Goal: Transaction & Acquisition: Purchase product/service

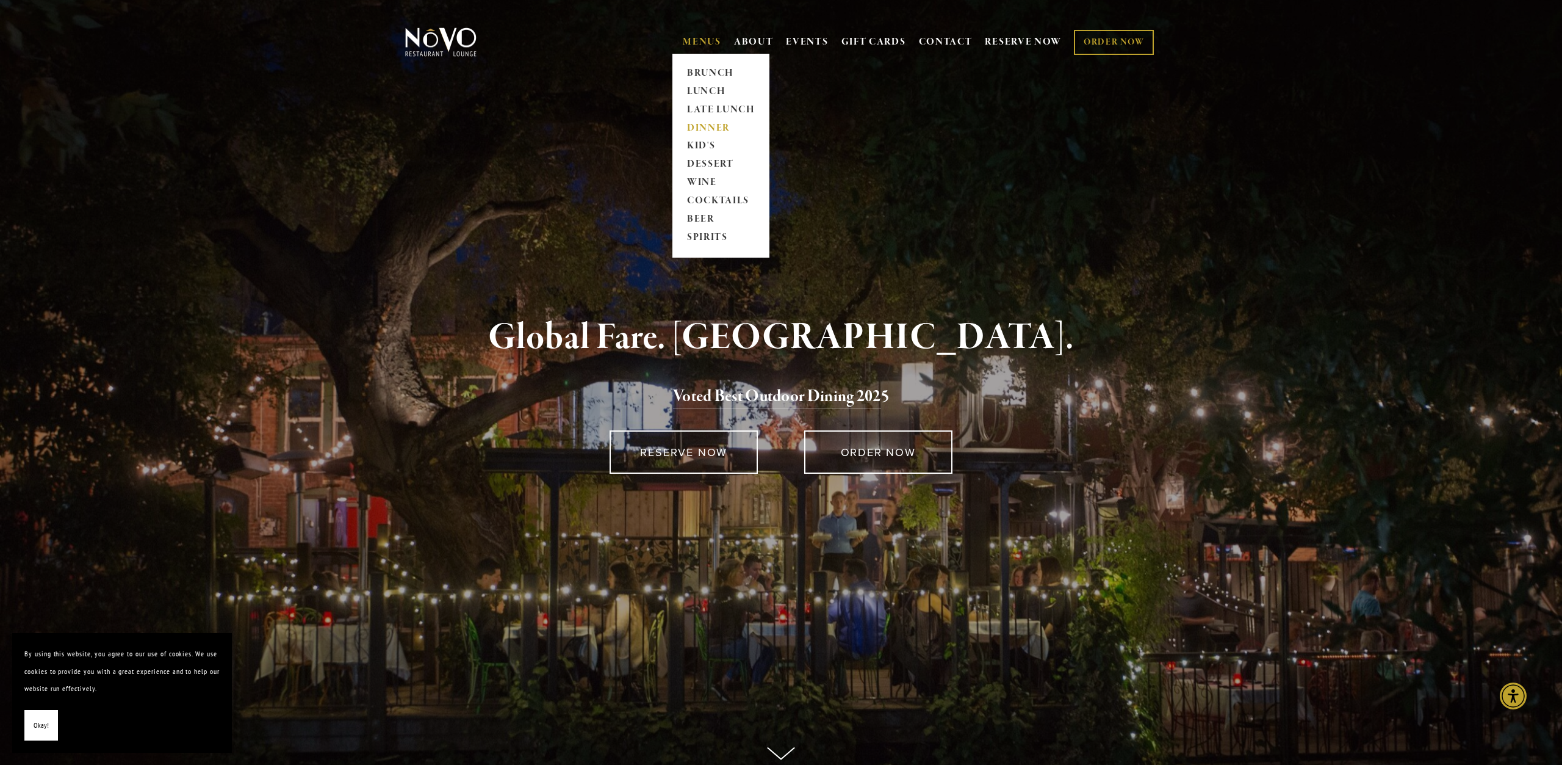
click at [696, 124] on link "DINNER" at bounding box center [721, 128] width 76 height 18
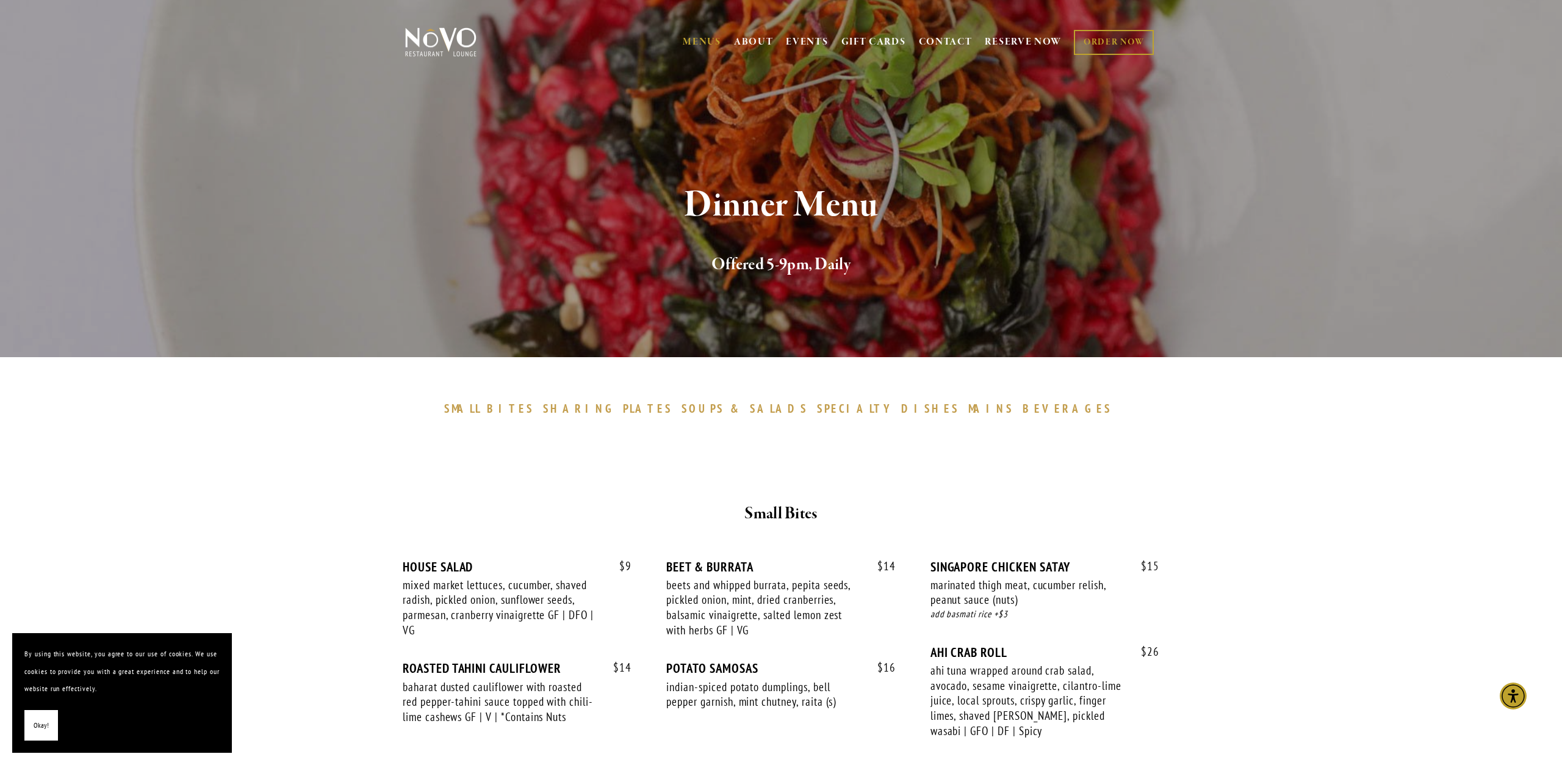
click at [968, 411] on span "MAINS" at bounding box center [991, 408] width 46 height 15
click at [878, 41] on link "GIFT CARDS" at bounding box center [874, 42] width 65 height 23
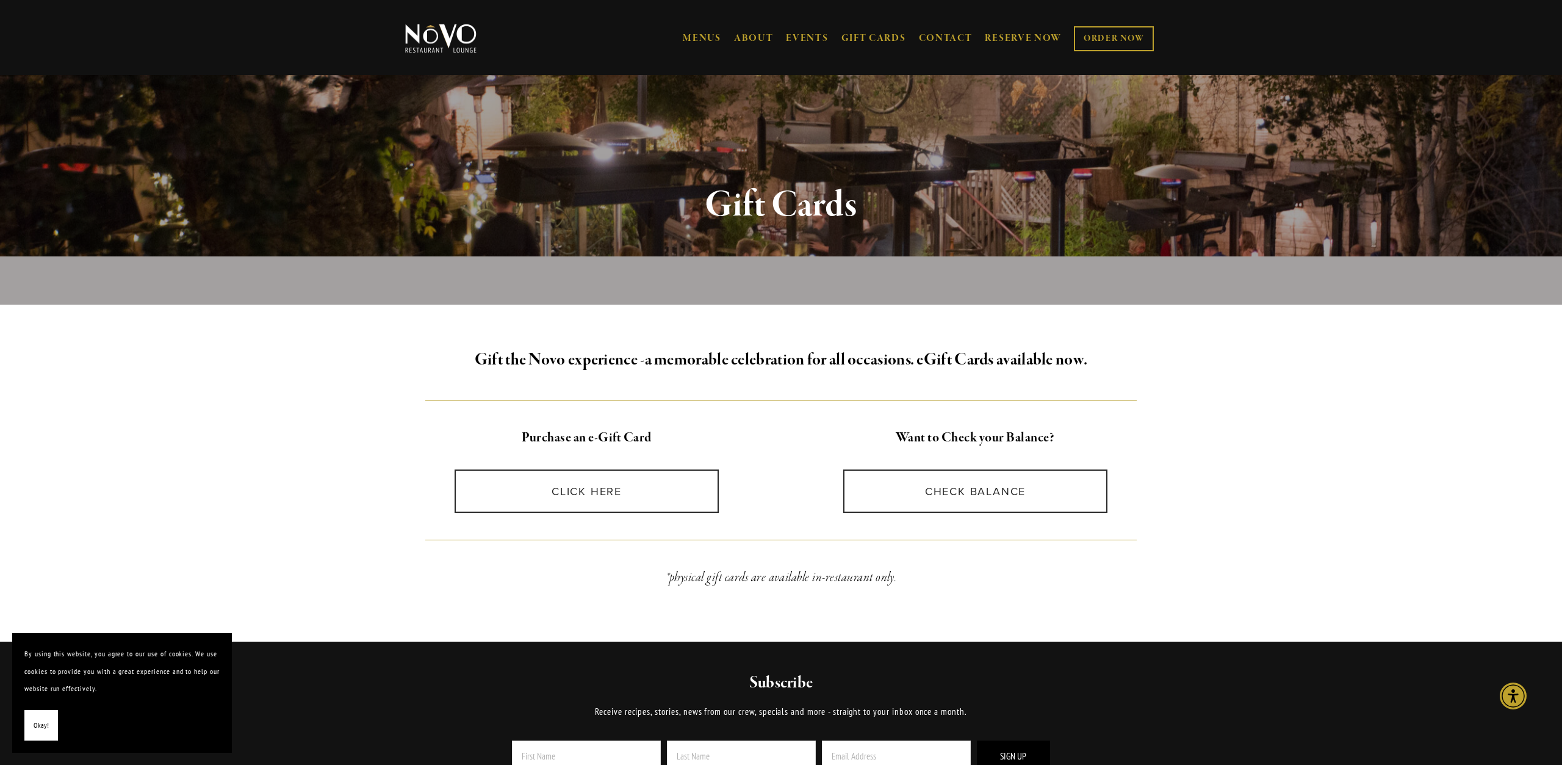
scroll to position [127, 0]
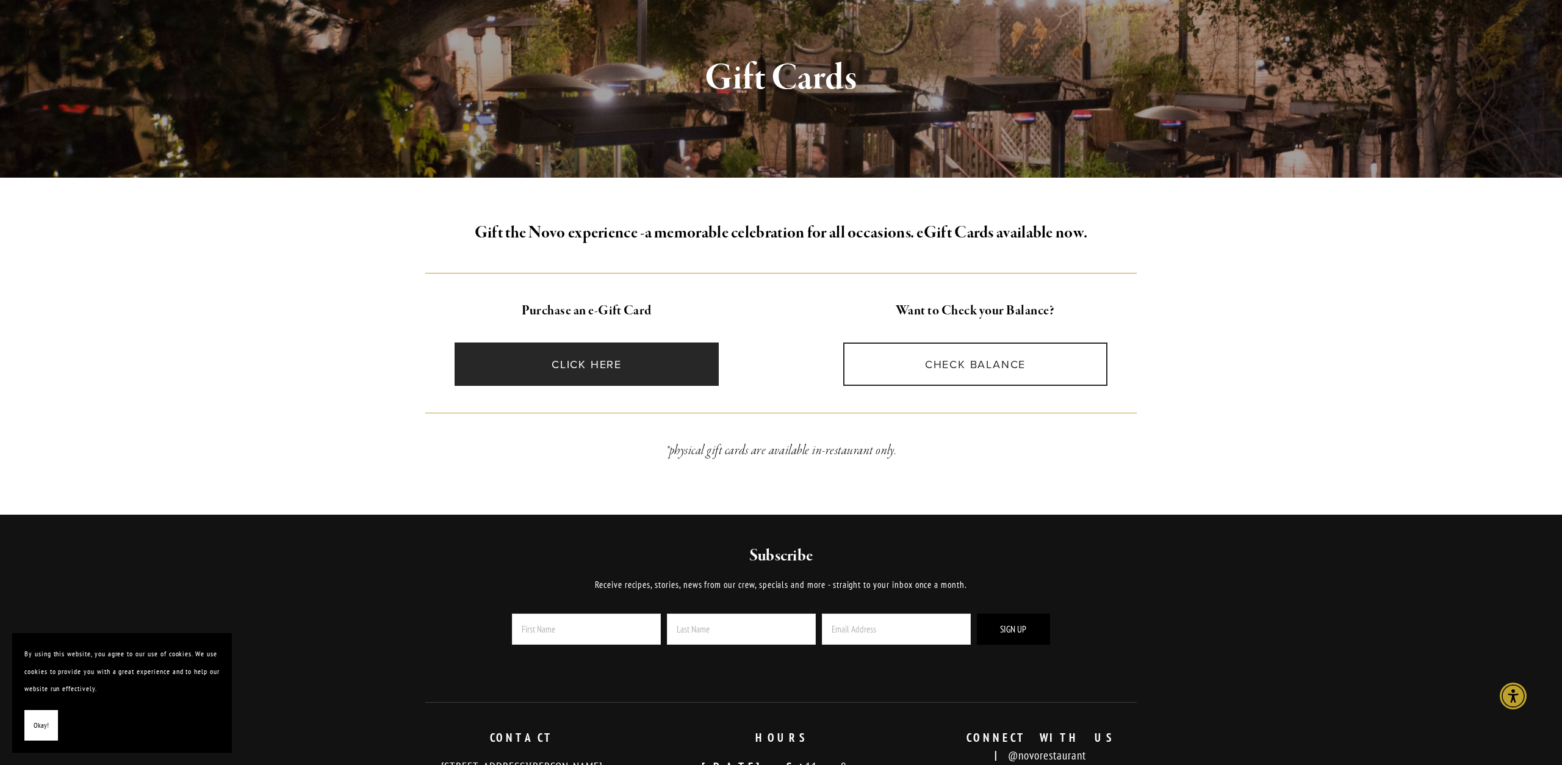
click at [623, 372] on link "CLICK HERE" at bounding box center [587, 363] width 265 height 43
